Goal: Navigation & Orientation: Understand site structure

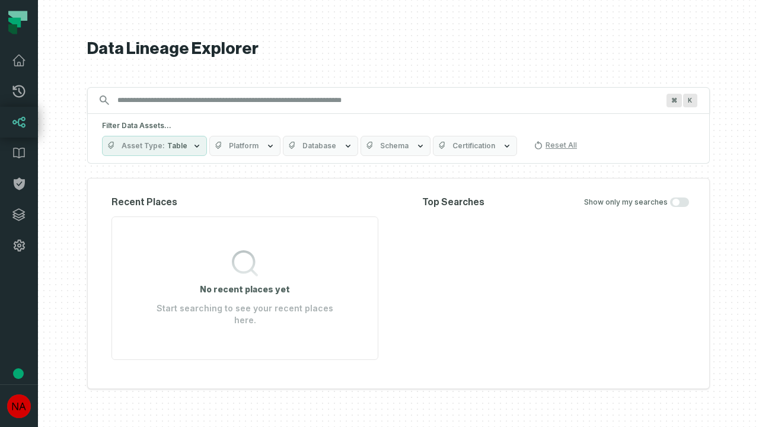
click at [19, 215] on icon at bounding box center [19, 215] width 12 height 12
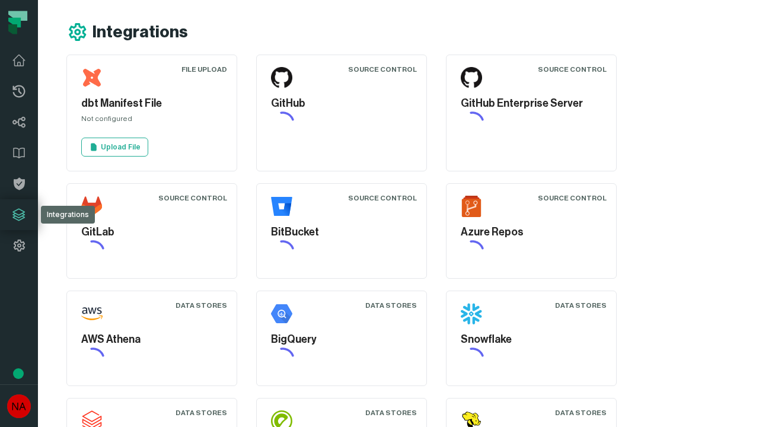
click at [19, 246] on icon at bounding box center [19, 245] width 14 height 14
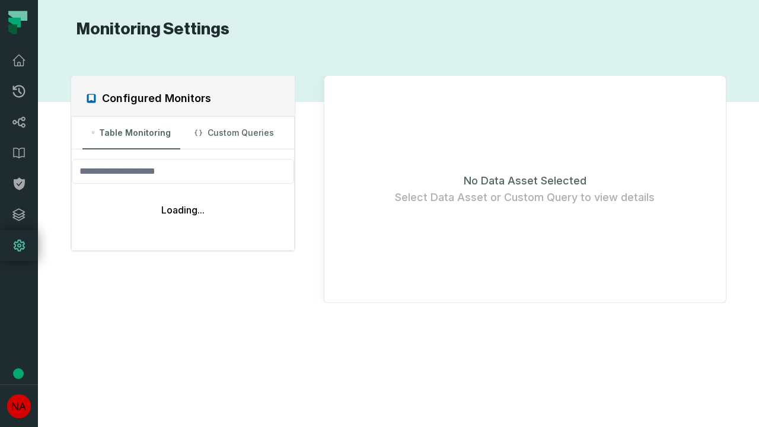
click at [19, 91] on icon at bounding box center [19, 91] width 12 height 12
